Goal: Check status: Check status

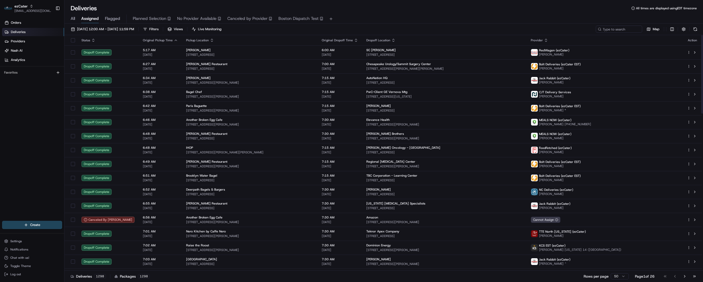
click at [514, 274] on div "Deliveries 1298 Packages 1298 Rows per page 50 Page 1 of 26 Go to first page Go…" at bounding box center [383, 276] width 639 height 12
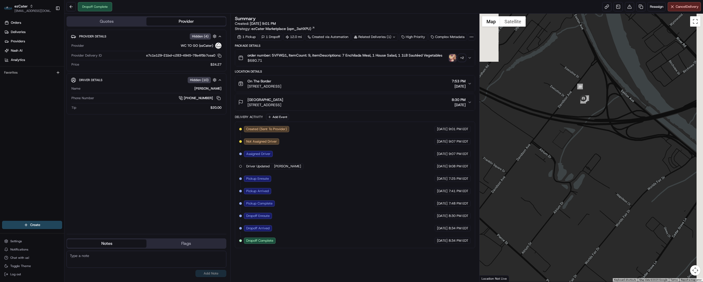
drag, startPoint x: 606, startPoint y: 71, endPoint x: 544, endPoint y: 190, distance: 133.5
click at [544, 190] on div at bounding box center [592, 148] width 224 height 268
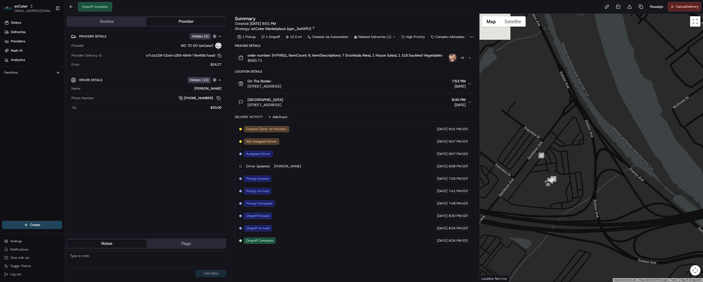
drag, startPoint x: 547, startPoint y: 177, endPoint x: 592, endPoint y: 168, distance: 45.9
click at [592, 168] on div at bounding box center [592, 148] width 224 height 268
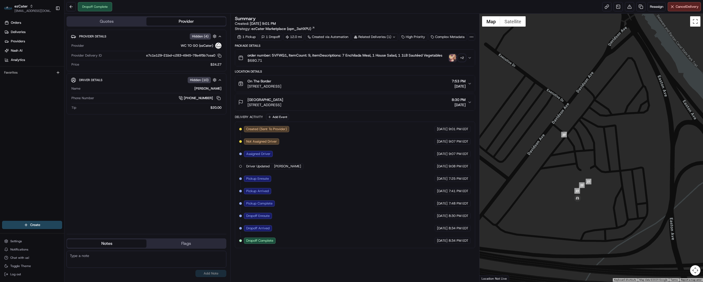
drag, startPoint x: 552, startPoint y: 173, endPoint x: 588, endPoint y: 173, distance: 36.4
click at [588, 173] on div at bounding box center [592, 148] width 224 height 268
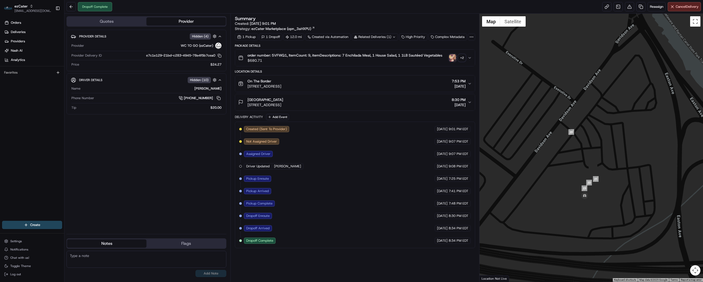
drag, startPoint x: 567, startPoint y: 173, endPoint x: 574, endPoint y: 171, distance: 7.9
click at [574, 171] on div at bounding box center [592, 148] width 224 height 268
click at [436, 272] on div "Summary Created: 08/19/2025 9:01 PM Strategy: ezCater Marketplace (opn_3aHXPU) …" at bounding box center [355, 147] width 240 height 263
click at [68, 9] on button at bounding box center [71, 6] width 9 height 9
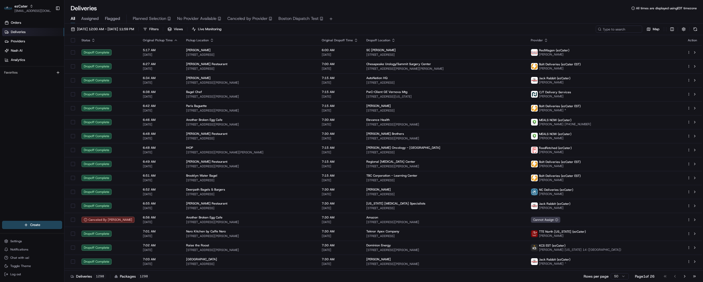
click at [333, 276] on div "Deliveries 1298 Packages 1298 Rows per page 50 Page 1 of 26 Go to first page Go…" at bounding box center [383, 276] width 639 height 12
click at [23, 22] on link "Orders" at bounding box center [33, 23] width 62 height 8
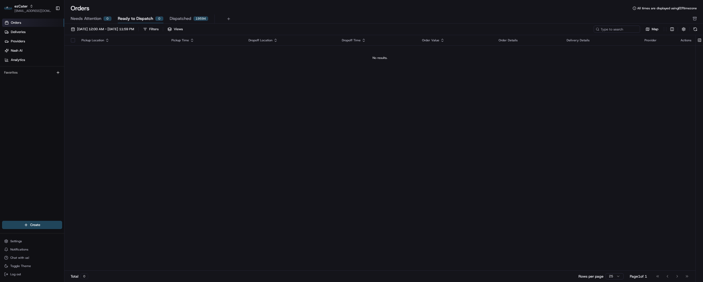
click at [91, 20] on span "Needs Attention" at bounding box center [86, 18] width 31 height 6
click at [108, 33] on button "08/01/2025 12:00 AM - 08/31/2025 11:59 PM" at bounding box center [103, 29] width 68 height 7
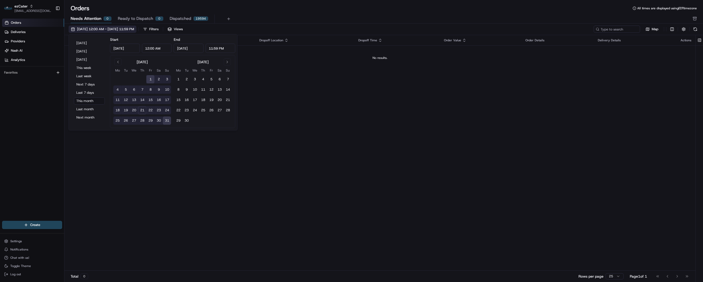
type input "Aug 1, 2025"
type input "12:00 AM"
type input "Aug 31, 2025"
type input "11:59 PM"
click at [88, 85] on button "Next 7 days" at bounding box center [89, 84] width 31 height 7
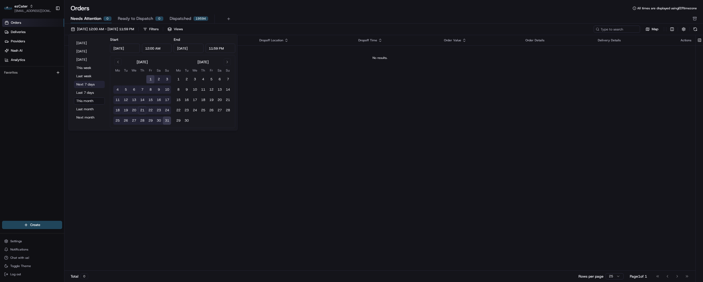
type input "Aug 21, 2025"
type input "Aug 28, 2025"
click at [390, 130] on div "Pickup Location Pickup Time Dropoff Location Dropoff Time Order Value Order Det…" at bounding box center [380, 152] width 632 height 235
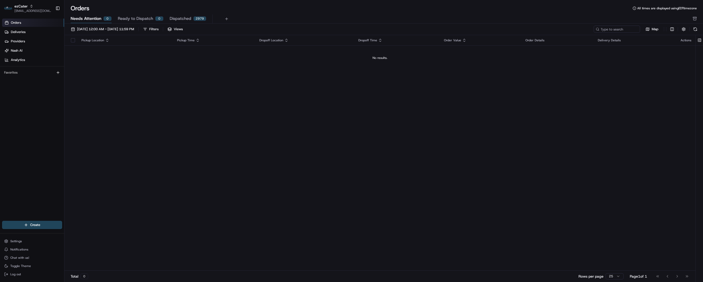
click at [378, 276] on div "Total 0 Rows per page 25 Page 1 of 1 Go to first page Go to previous page Go to…" at bounding box center [380, 276] width 632 height 12
